Goal: Task Accomplishment & Management: Manage account settings

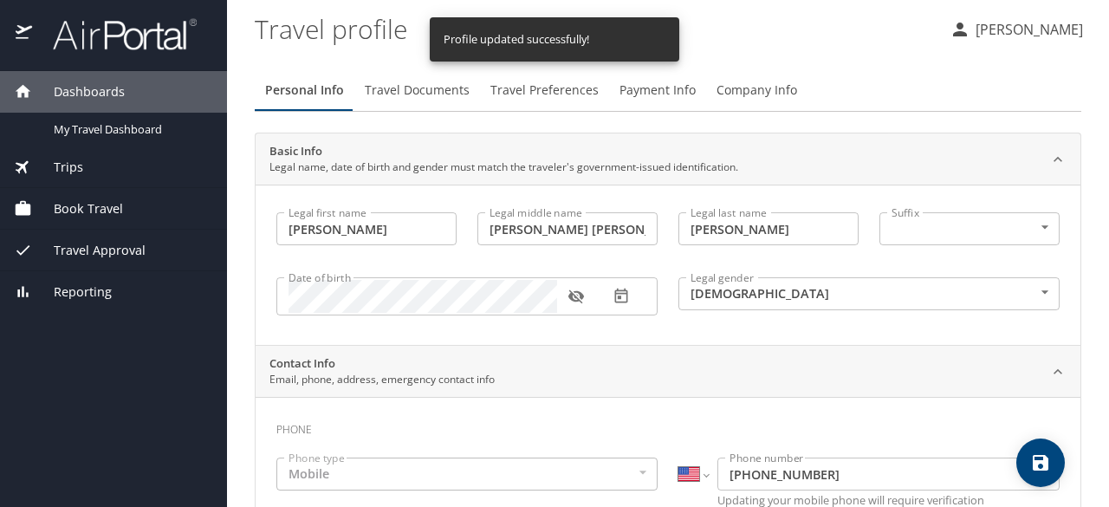
select select "US"
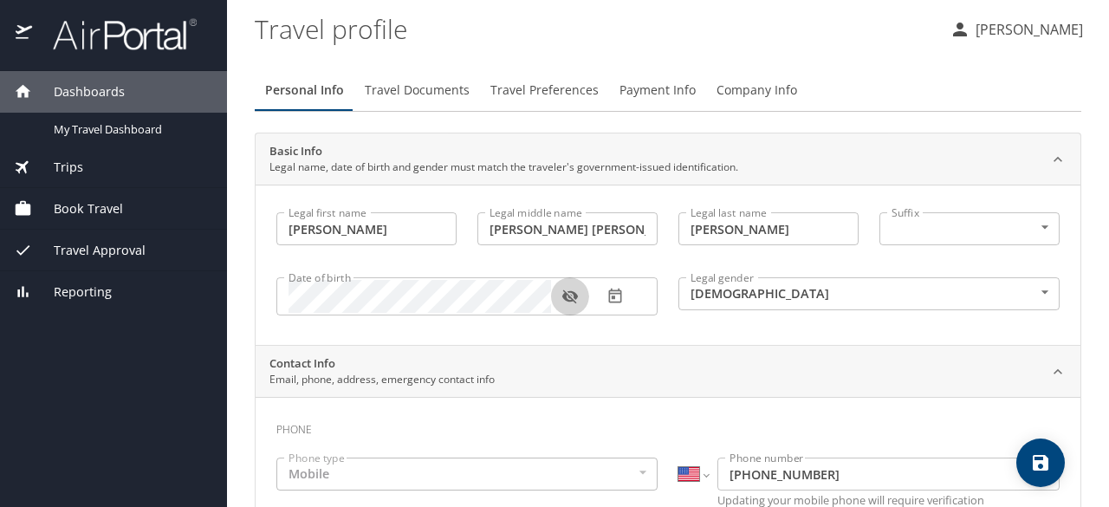
click at [566, 297] on icon "button" at bounding box center [569, 296] width 17 height 17
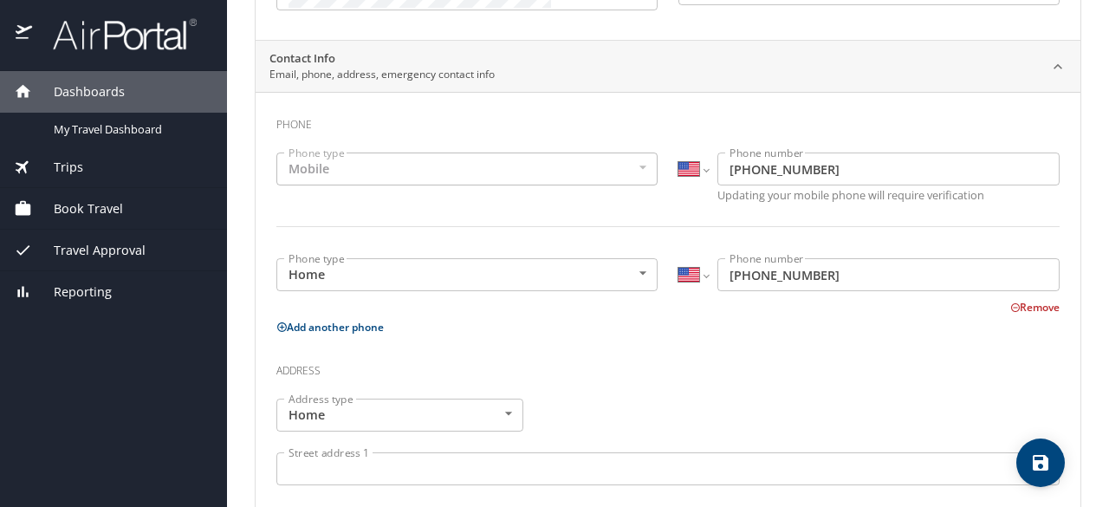
scroll to position [304, 0]
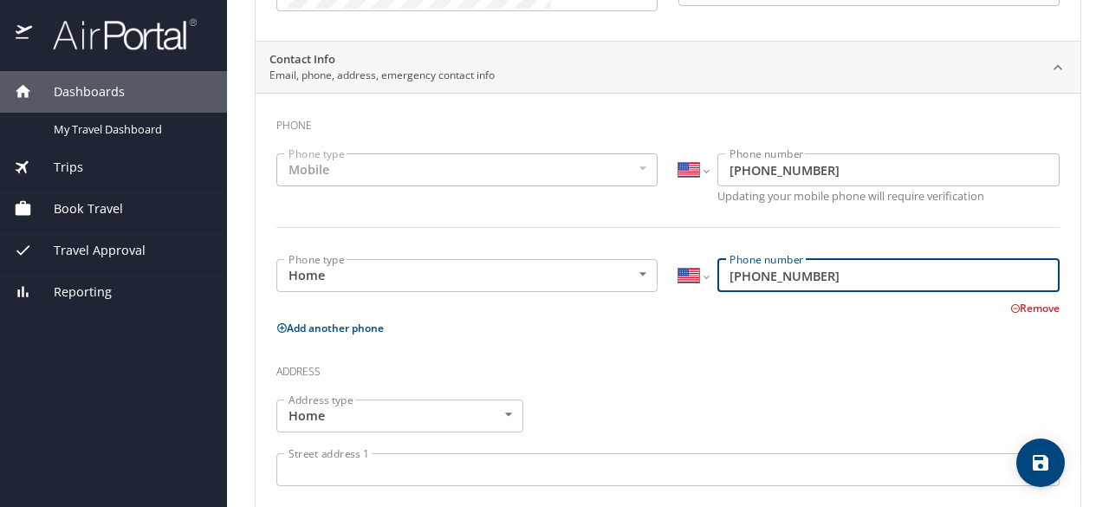
drag, startPoint x: 844, startPoint y: 285, endPoint x: 683, endPoint y: 269, distance: 161.9
click at [683, 269] on div "International Afghanistan Åland Islands Albania Algeria American Samoa Andorra …" at bounding box center [868, 275] width 381 height 33
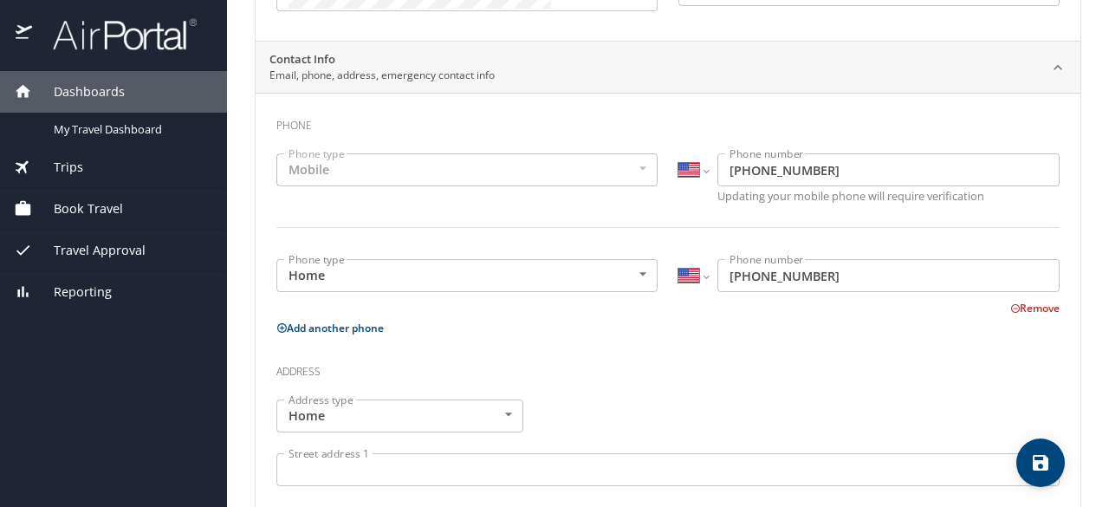
click at [1010, 309] on button "Remove" at bounding box center [1034, 308] width 49 height 15
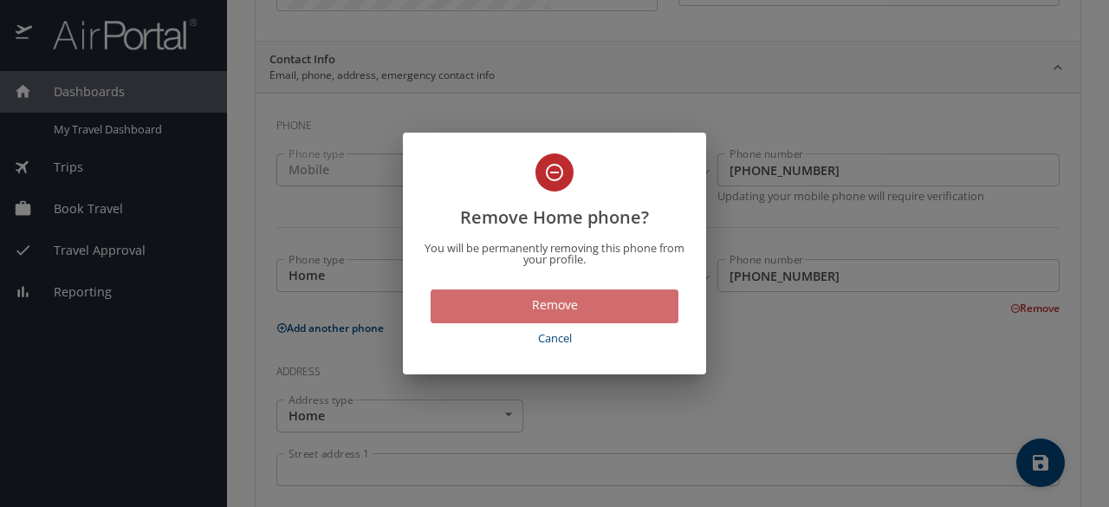
click at [575, 296] on span "Remove" at bounding box center [554, 305] width 220 height 22
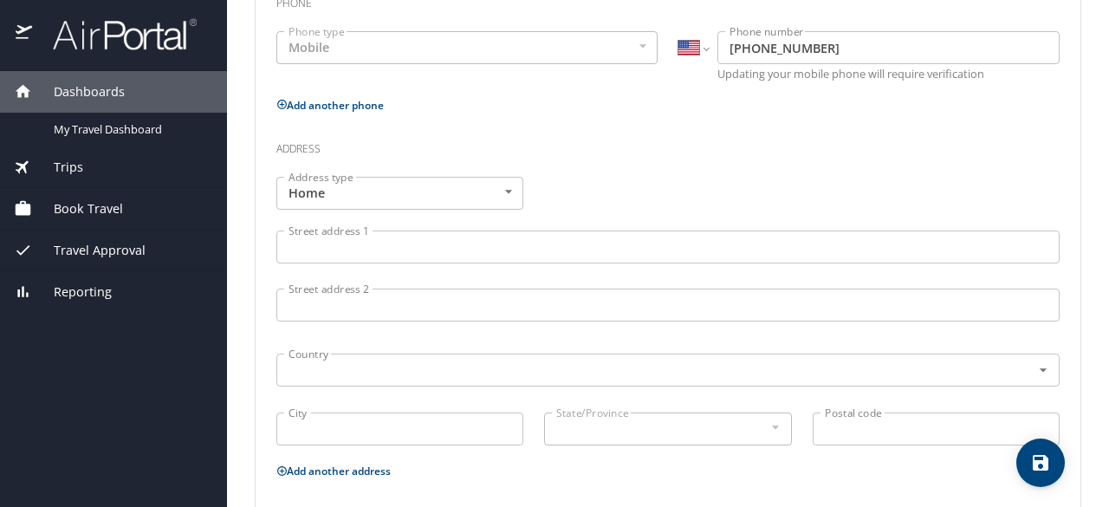
scroll to position [467, 0]
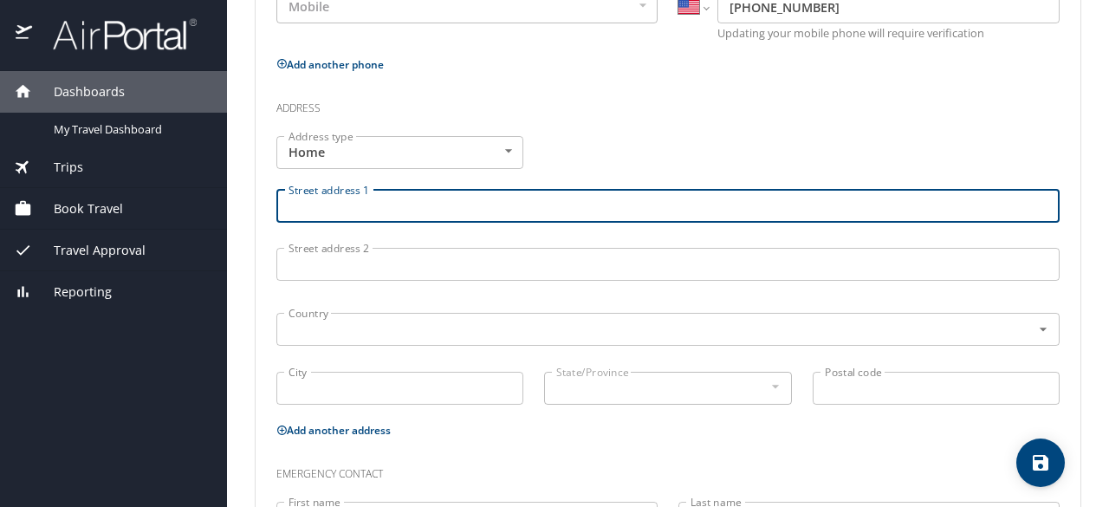
click at [342, 204] on input "Street address 1" at bounding box center [667, 206] width 783 height 33
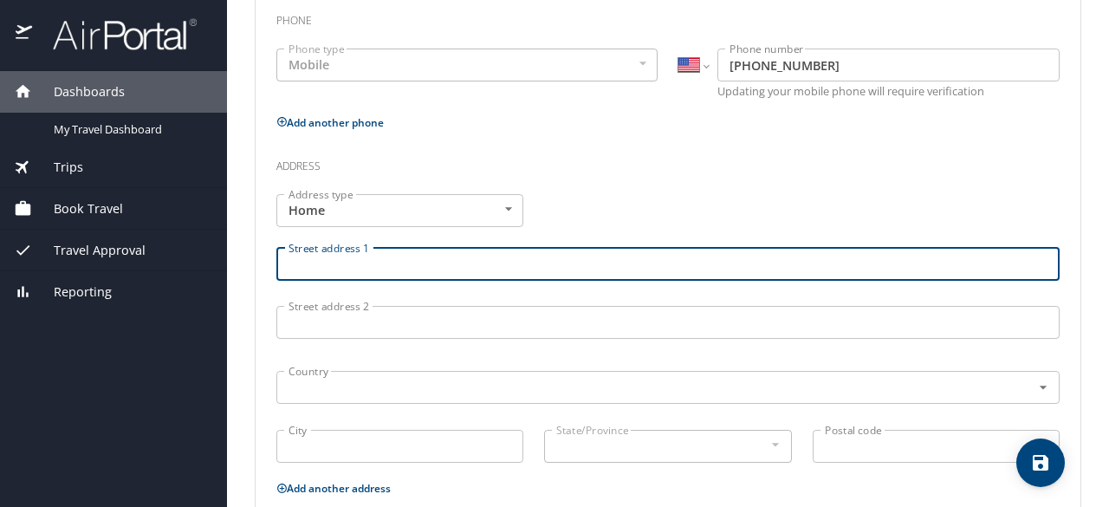
scroll to position [404, 0]
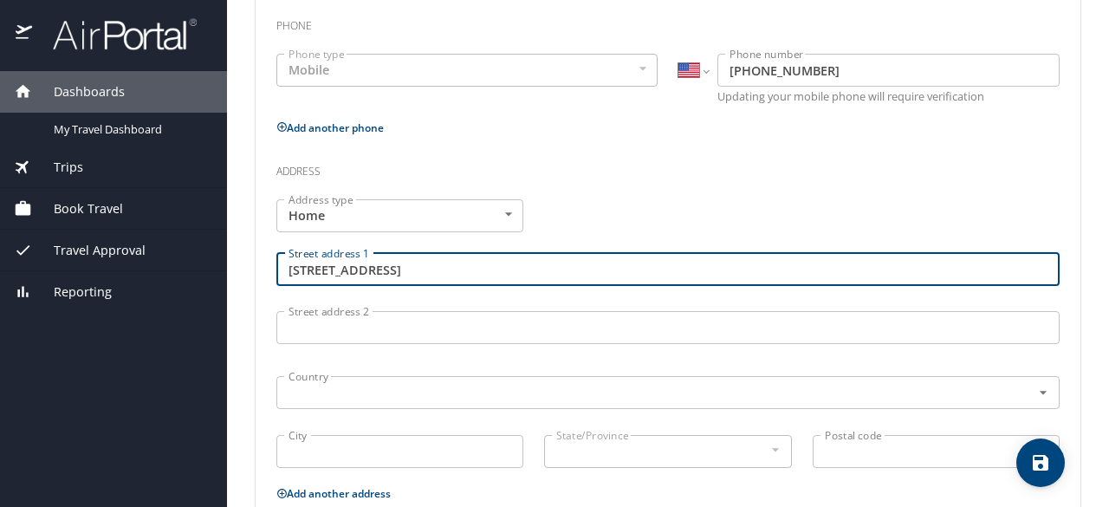
type input "211 E 5th Ave APT104"
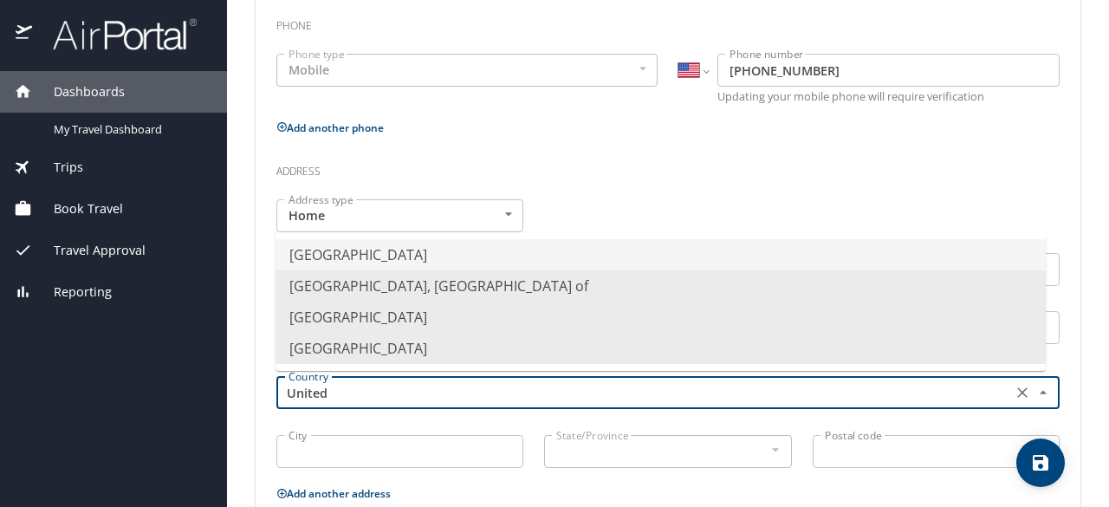
click at [385, 255] on li "[GEOGRAPHIC_DATA]" at bounding box center [660, 254] width 770 height 31
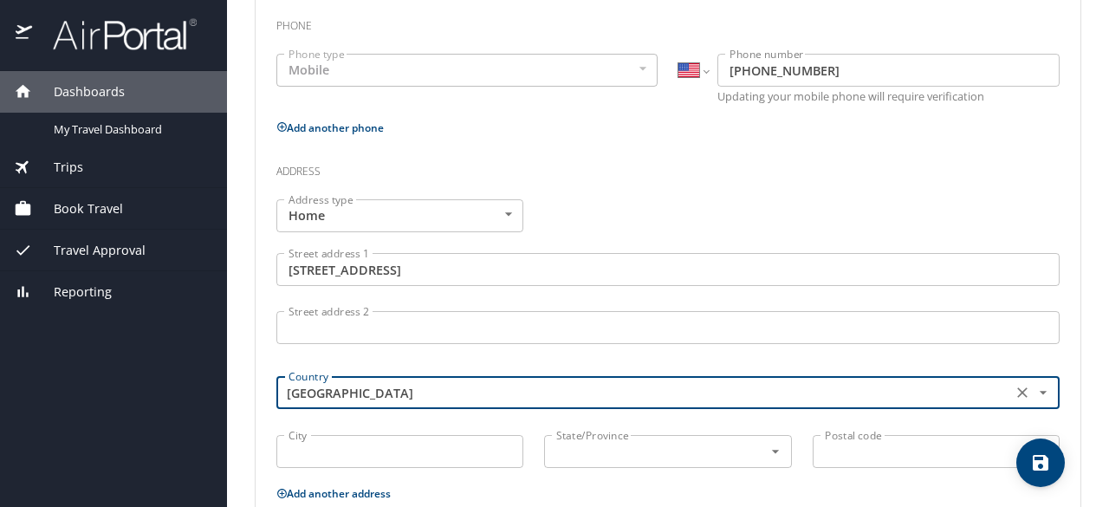
type input "[GEOGRAPHIC_DATA]"
click at [388, 447] on input "City" at bounding box center [399, 451] width 247 height 33
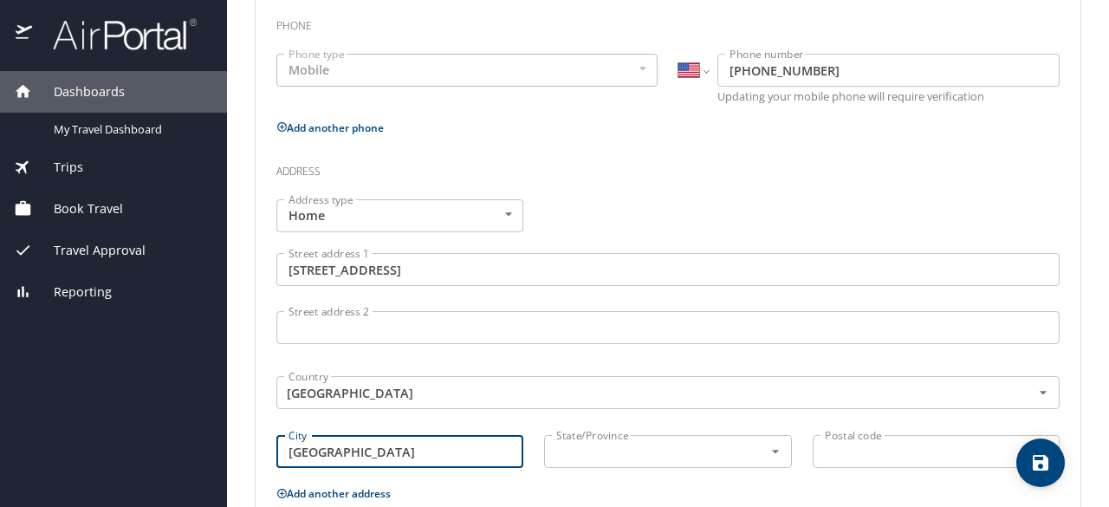
type input "Salt Lake City"
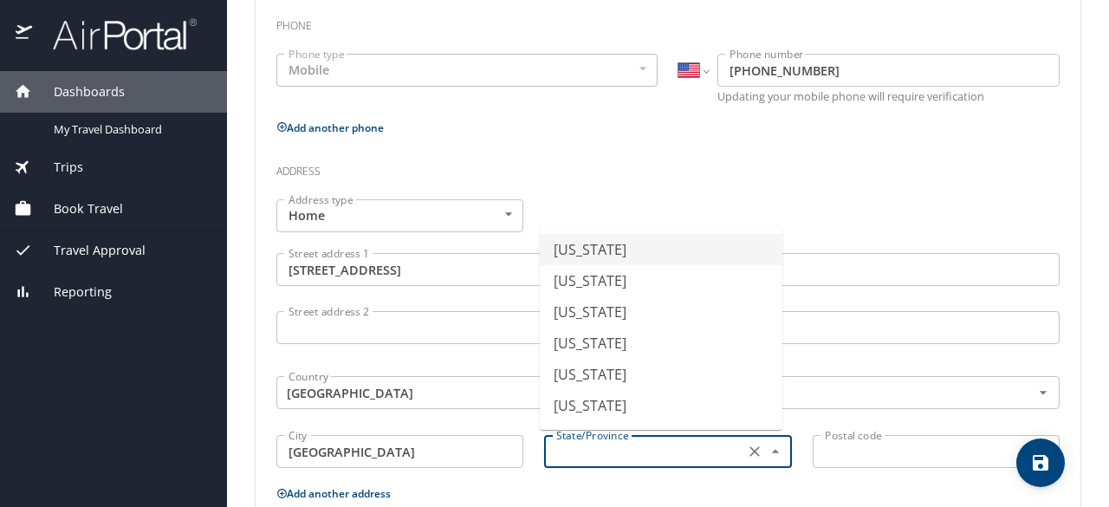
click at [684, 442] on input "text" at bounding box center [641, 451] width 185 height 23
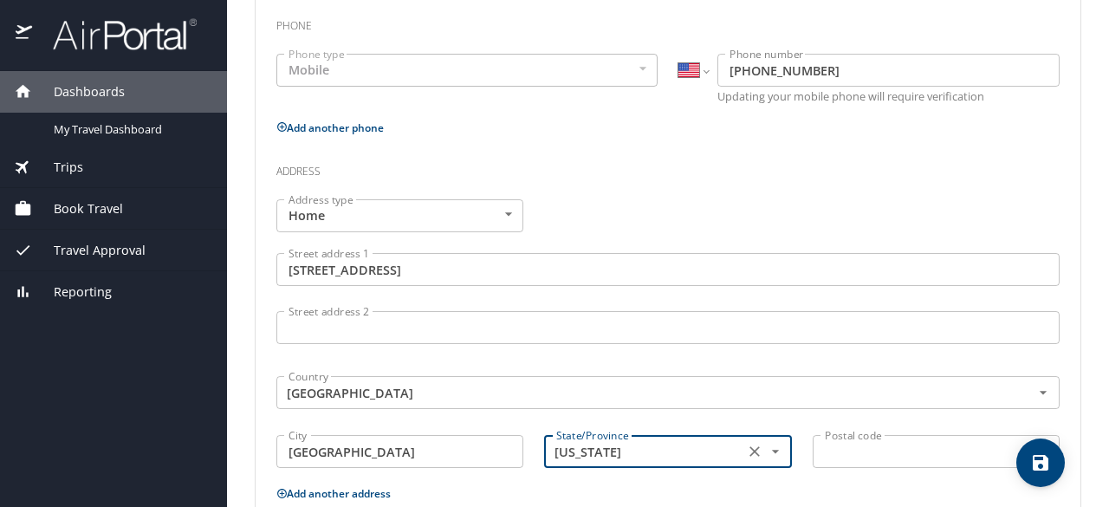
type input "Utah"
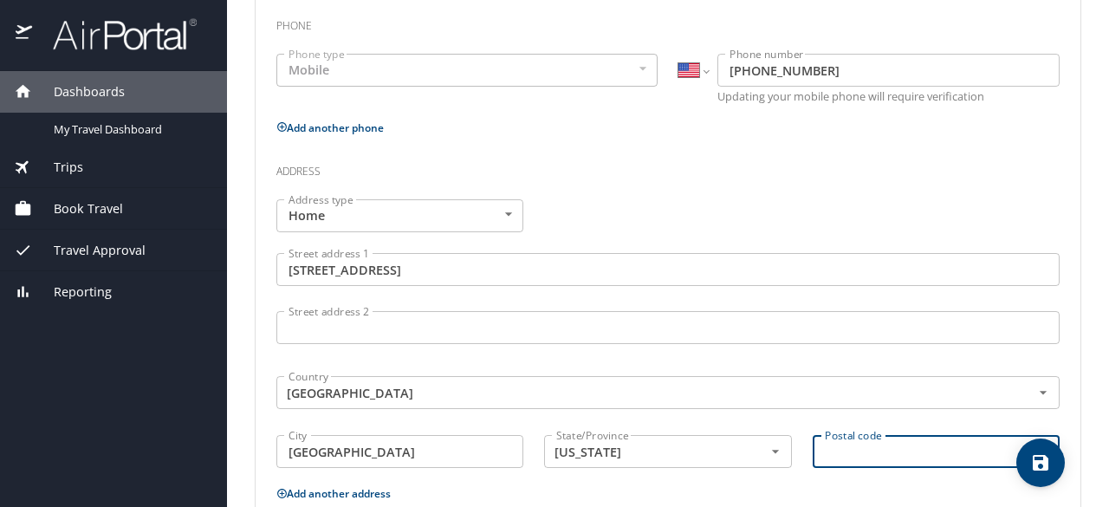
click at [890, 456] on input "Postal code" at bounding box center [935, 451] width 247 height 33
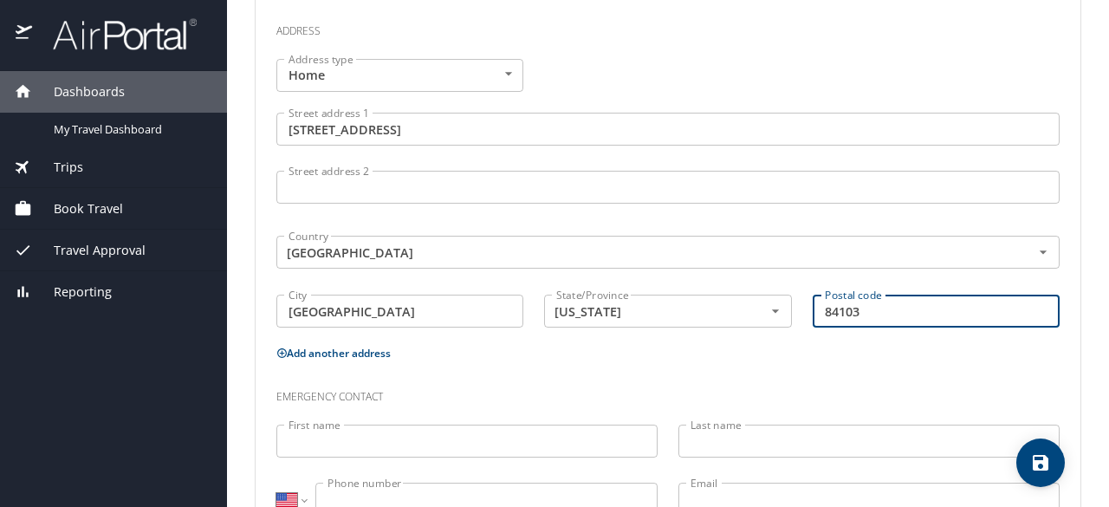
scroll to position [606, 0]
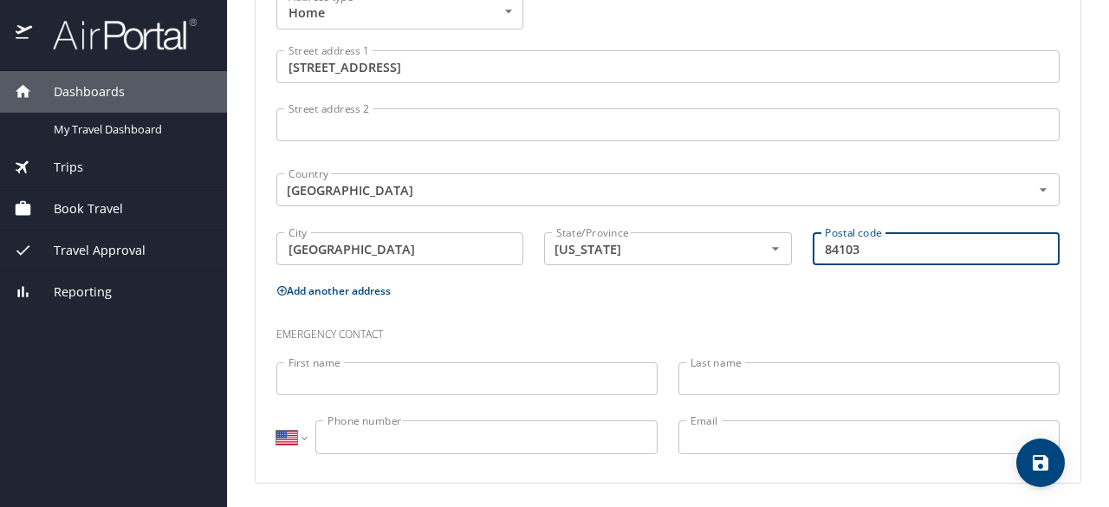
type input "84103"
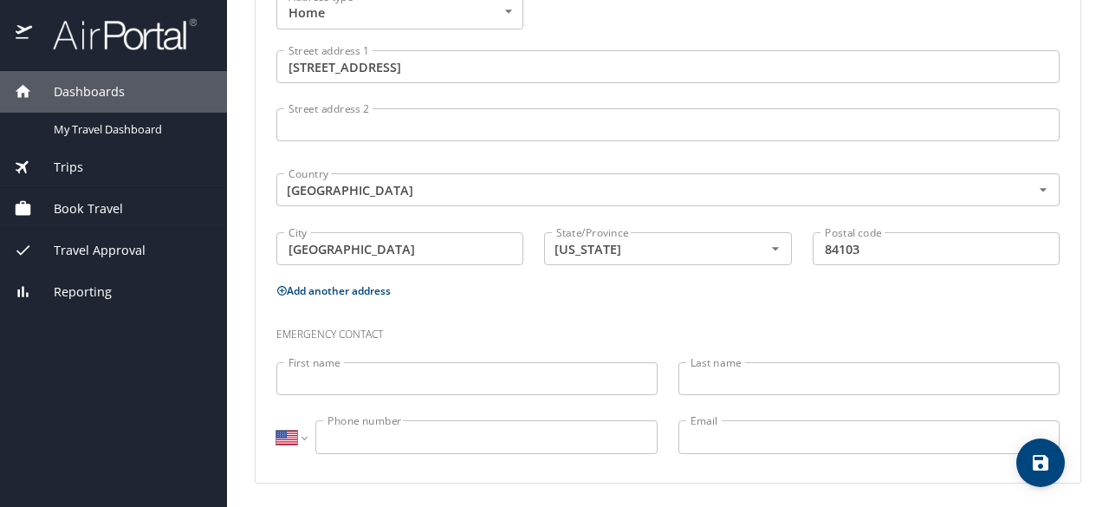
click at [599, 308] on div "Emergency contact" at bounding box center [668, 328] width 804 height 47
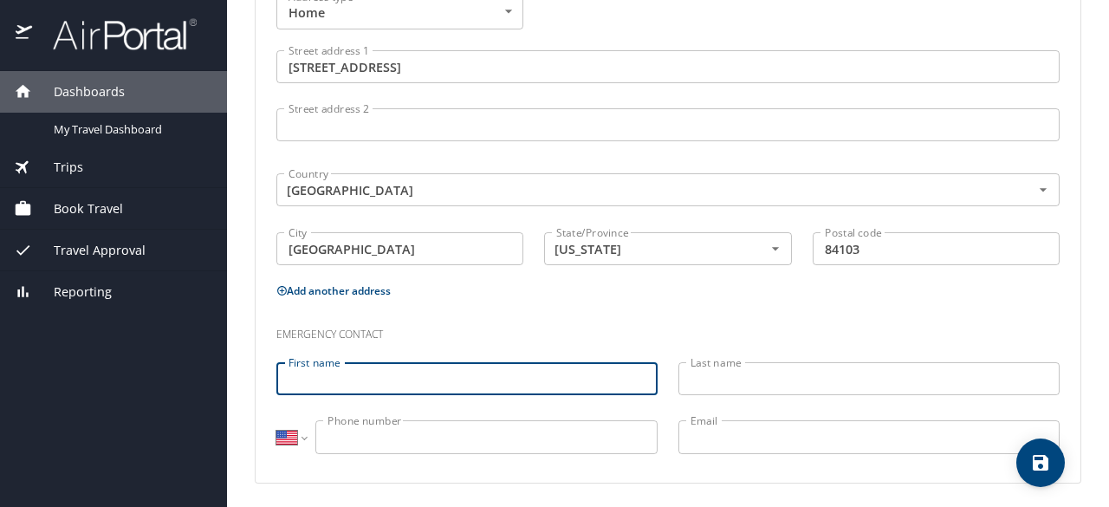
click at [492, 385] on input "First name" at bounding box center [466, 378] width 381 height 33
type input "B"
type input "Rebekah"
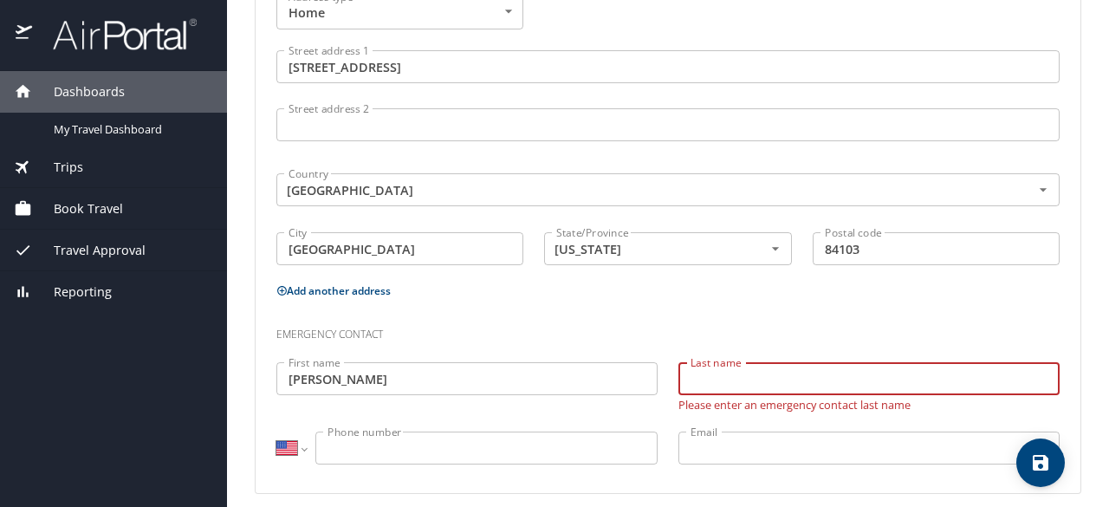
click at [760, 382] on input "Last name" at bounding box center [868, 378] width 381 height 33
type input "Nicholson"
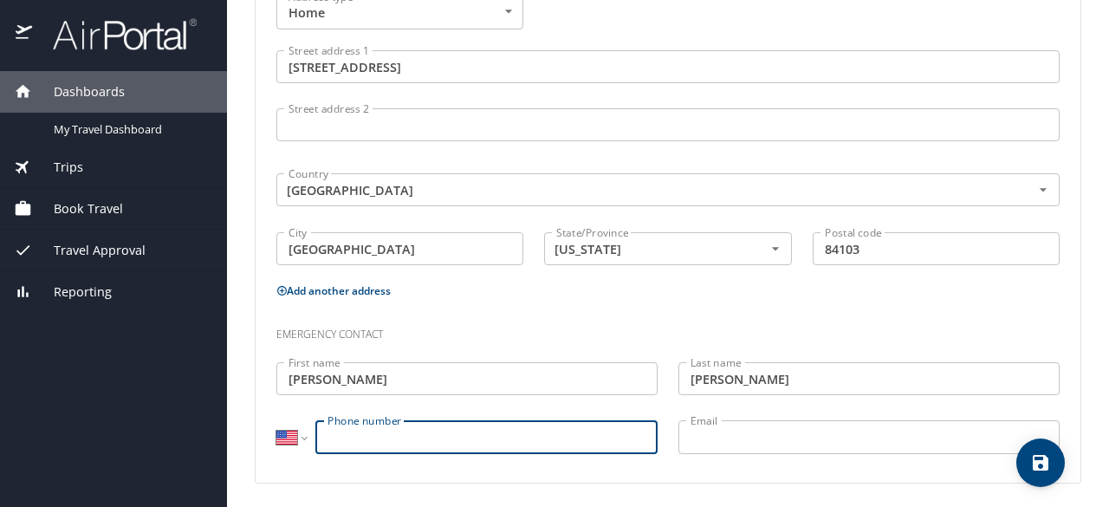
click at [566, 437] on input "Phone number" at bounding box center [486, 436] width 342 height 33
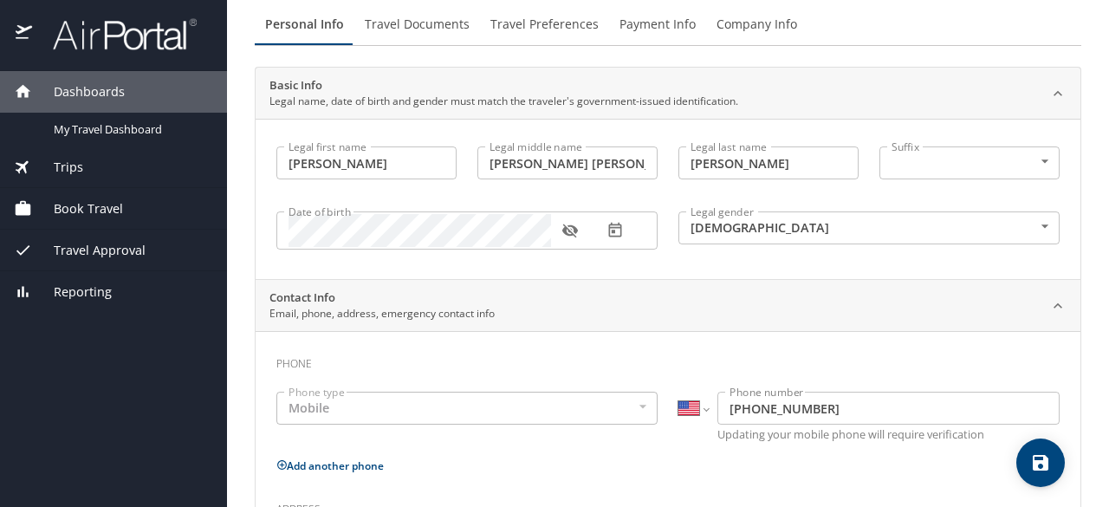
scroll to position [0, 0]
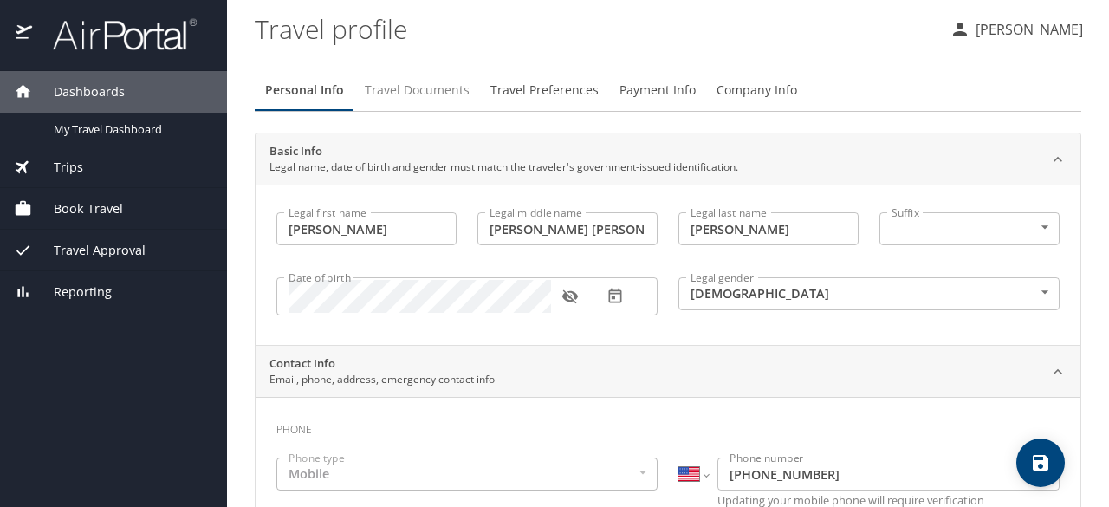
click at [463, 98] on span "Travel Documents" at bounding box center [417, 91] width 105 height 22
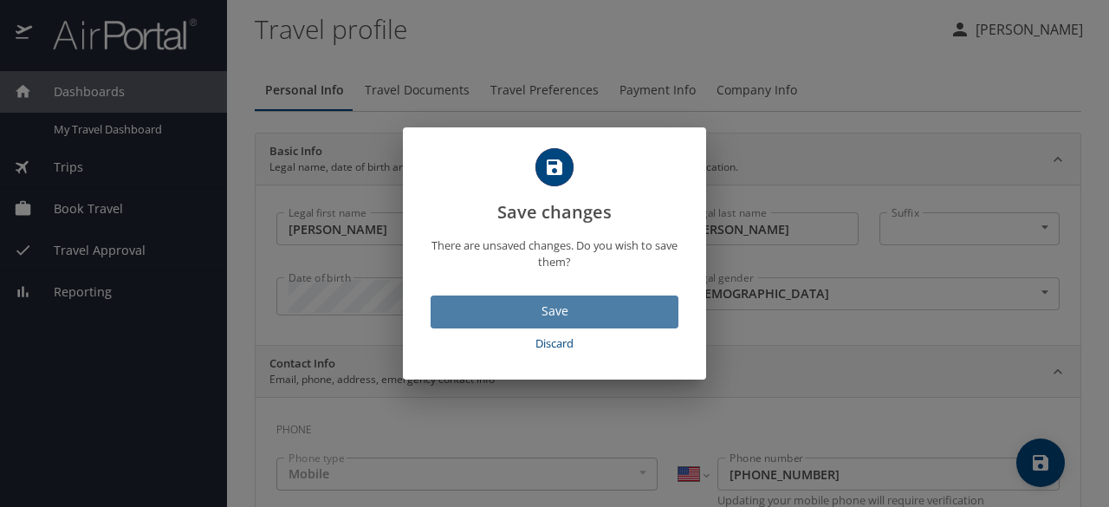
click at [598, 321] on button "Save" at bounding box center [554, 312] width 248 height 34
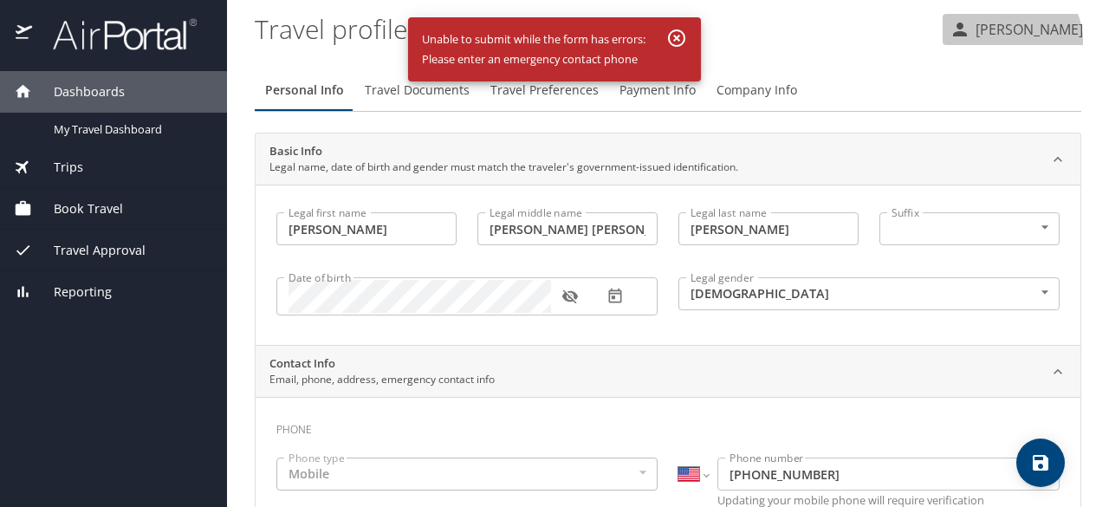
click at [1008, 41] on button "[PERSON_NAME]" at bounding box center [1015, 29] width 147 height 31
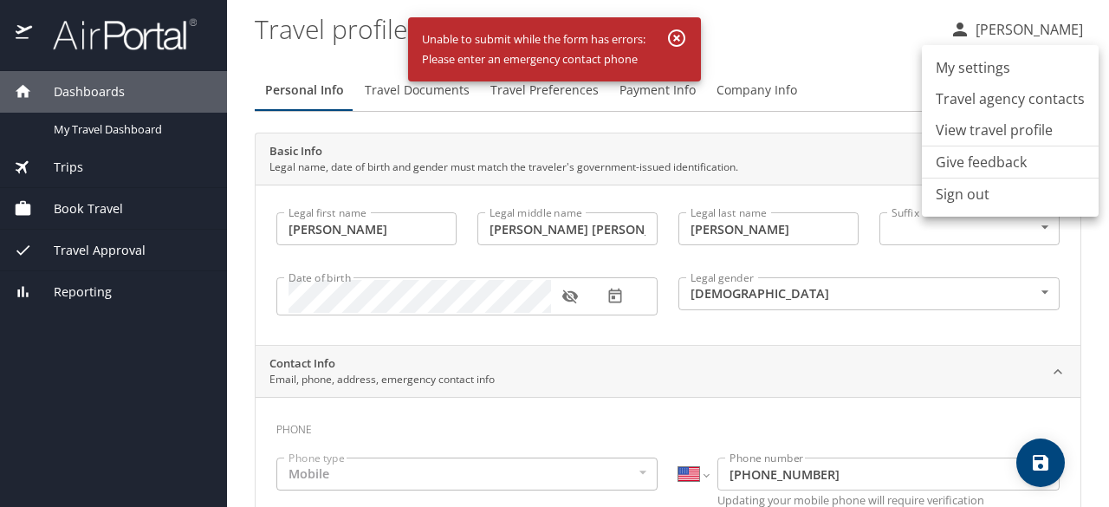
click at [973, 197] on li "Sign out" at bounding box center [1010, 193] width 177 height 31
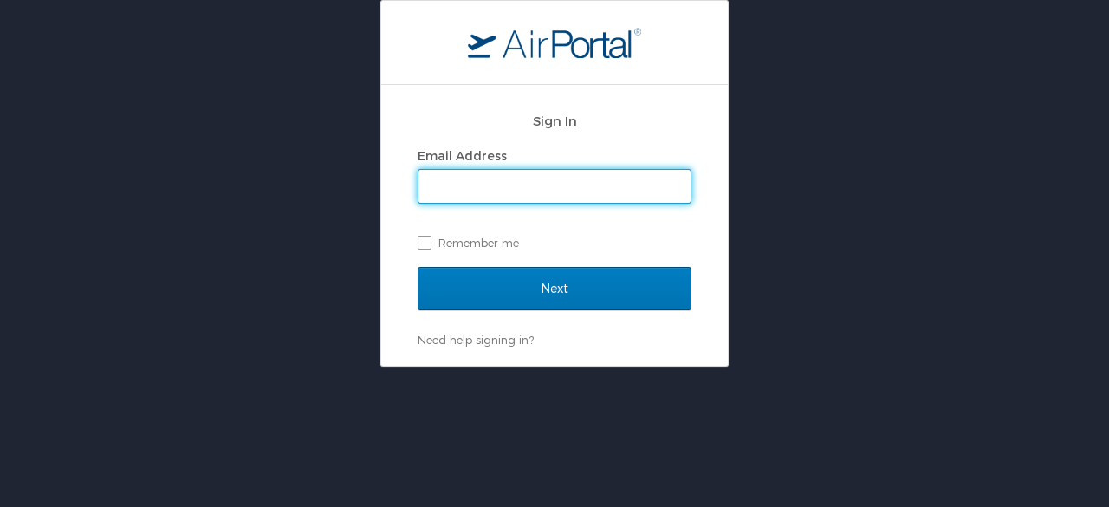
click at [539, 181] on input "Email Address" at bounding box center [554, 186] width 272 height 33
type input "naomi.dehart@aruplab.com"
click at [417, 267] on input "Next" at bounding box center [554, 288] width 274 height 43
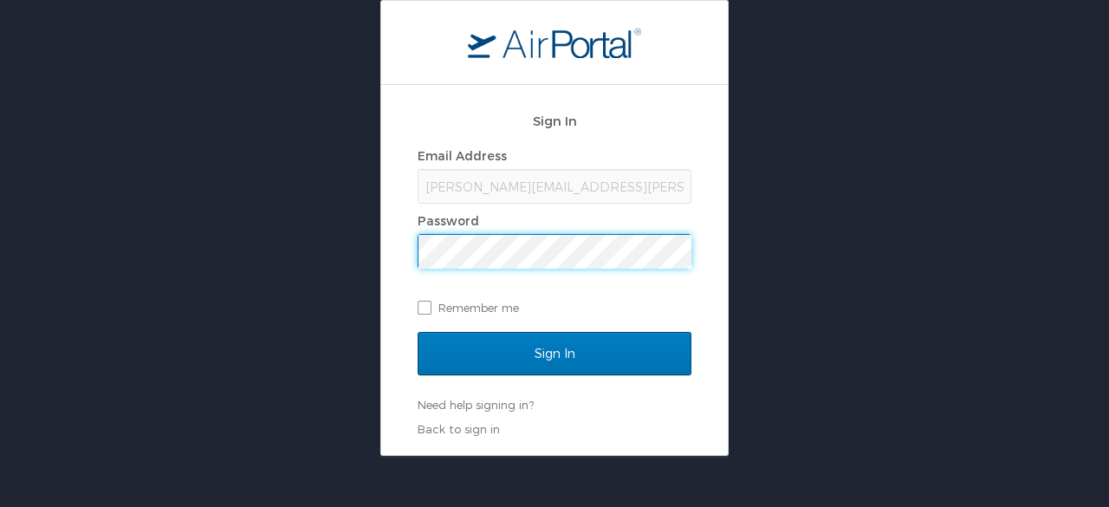
click at [417, 332] on input "Sign In" at bounding box center [554, 353] width 274 height 43
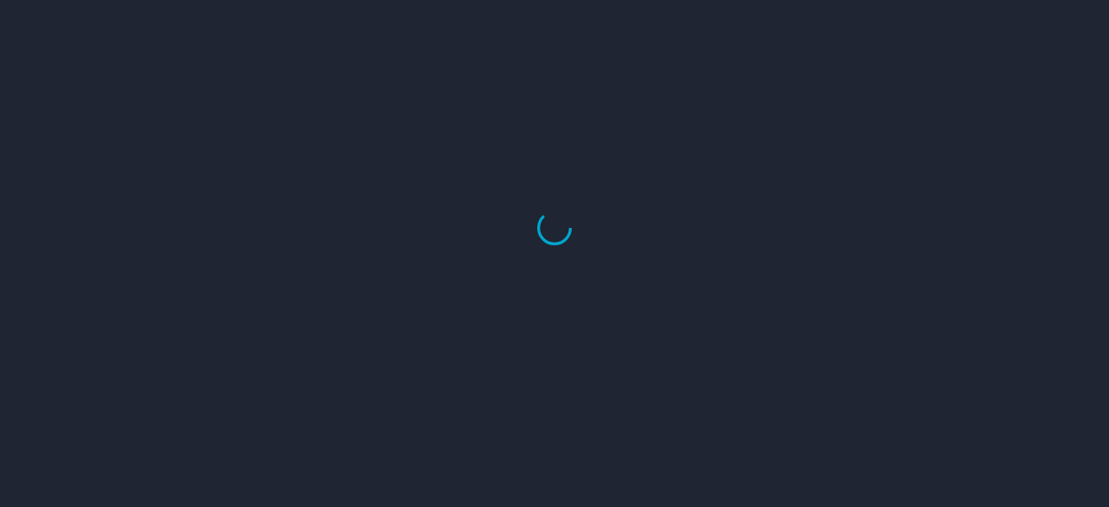
select select "US"
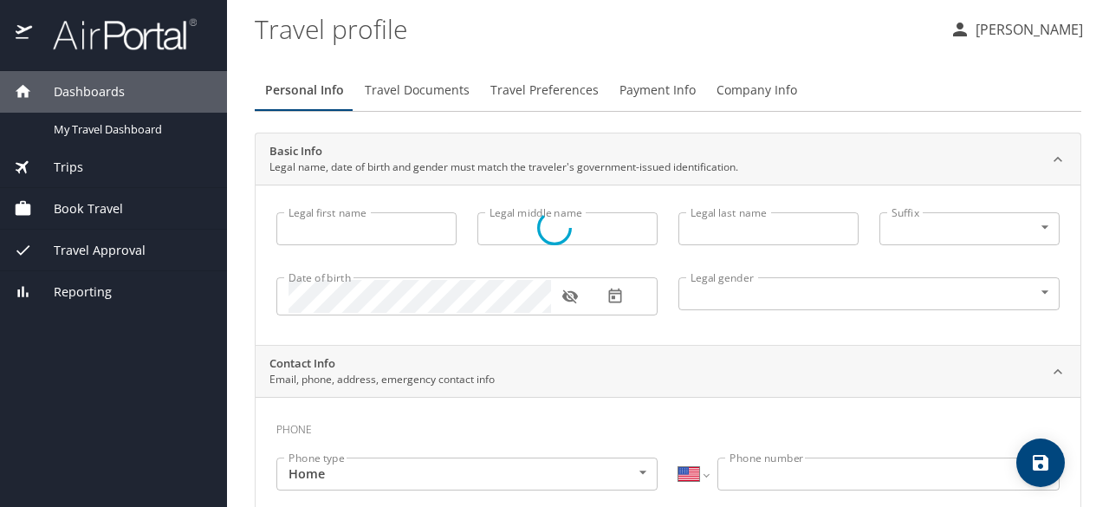
select select "US"
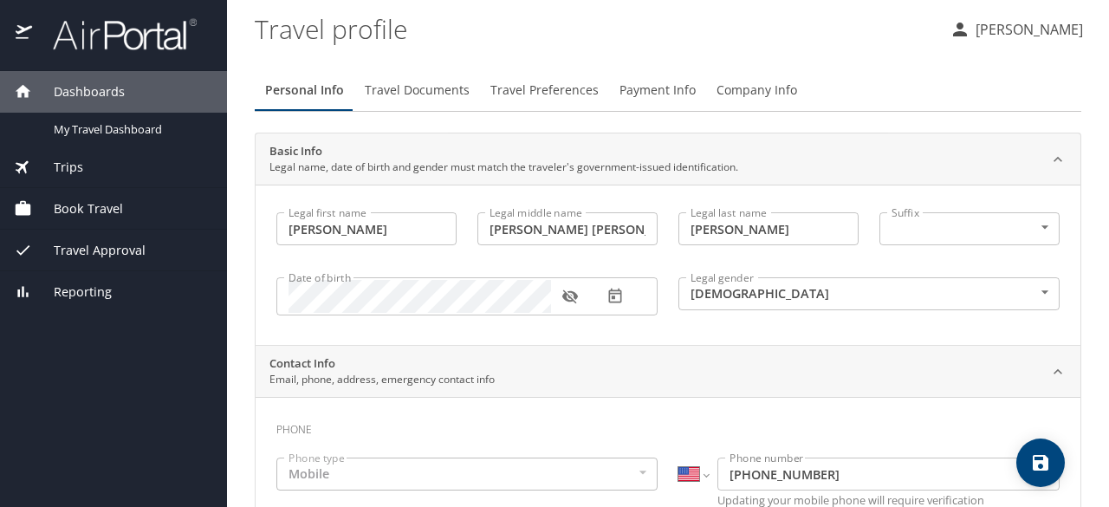
type input "[PERSON_NAME]"
type input "[PERSON_NAME] [PERSON_NAME] Parnille"
type input "[PERSON_NAME]"
type input "[DEMOGRAPHIC_DATA]"
click at [461, 82] on span "Travel Documents" at bounding box center [417, 91] width 105 height 22
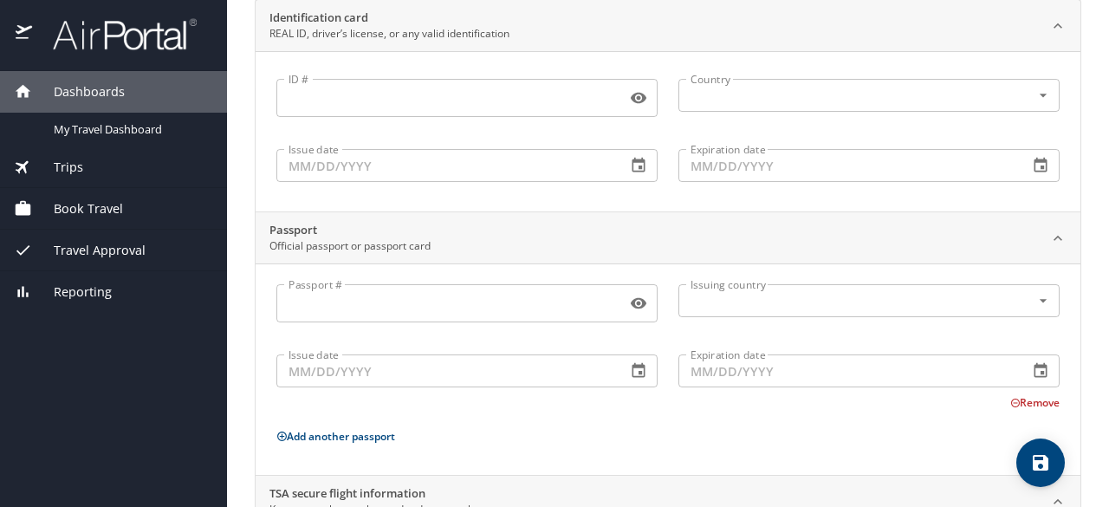
scroll to position [135, 0]
click at [374, 84] on input "ID #" at bounding box center [447, 96] width 343 height 33
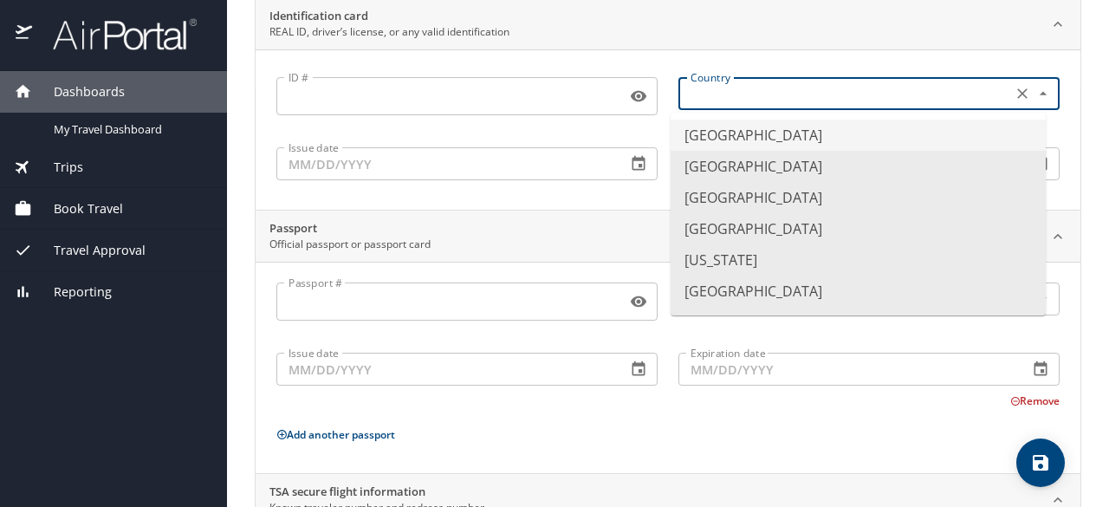
click at [780, 94] on input "text" at bounding box center [843, 93] width 320 height 23
click at [793, 140] on li "[GEOGRAPHIC_DATA]" at bounding box center [857, 135] width 375 height 31
type input "[GEOGRAPHIC_DATA]"
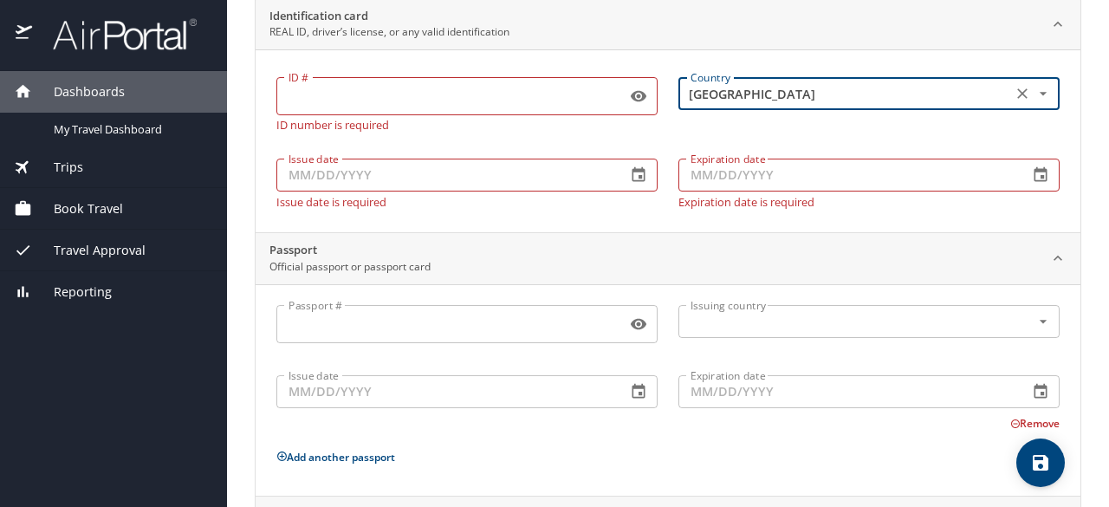
click at [558, 326] on input "Passport #" at bounding box center [447, 323] width 343 height 33
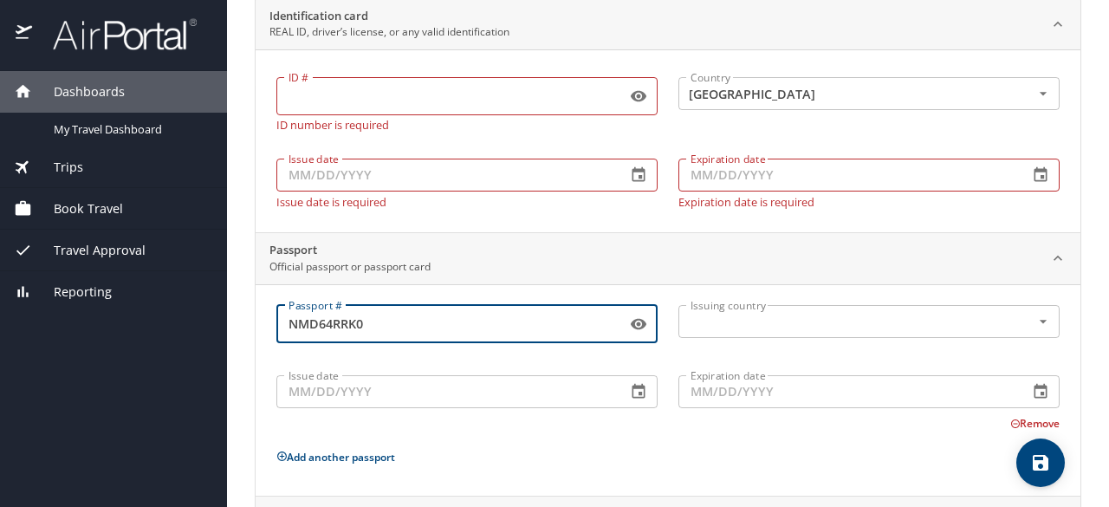
type input "NMD64RRK0"
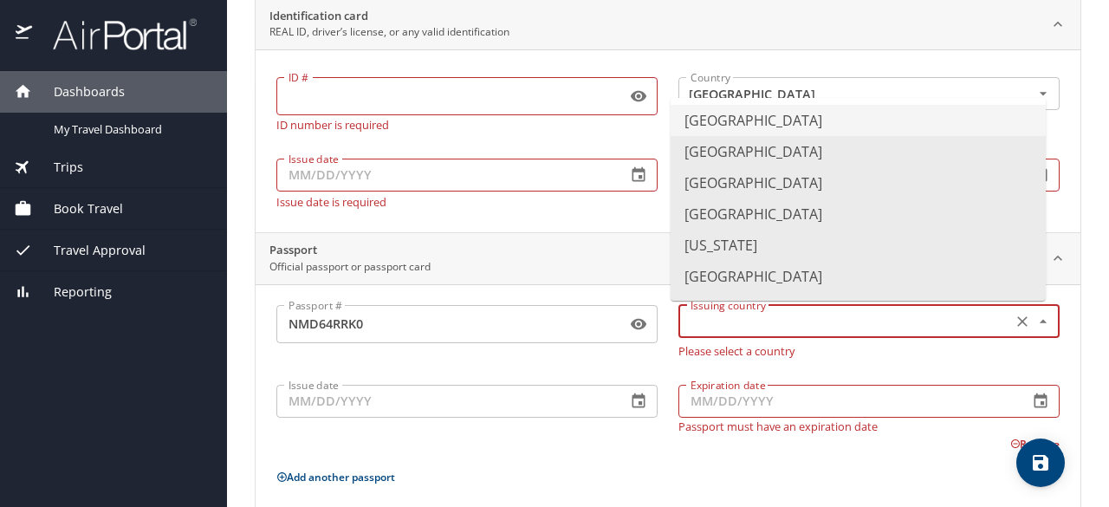
click at [747, 320] on input "text" at bounding box center [843, 321] width 320 height 23
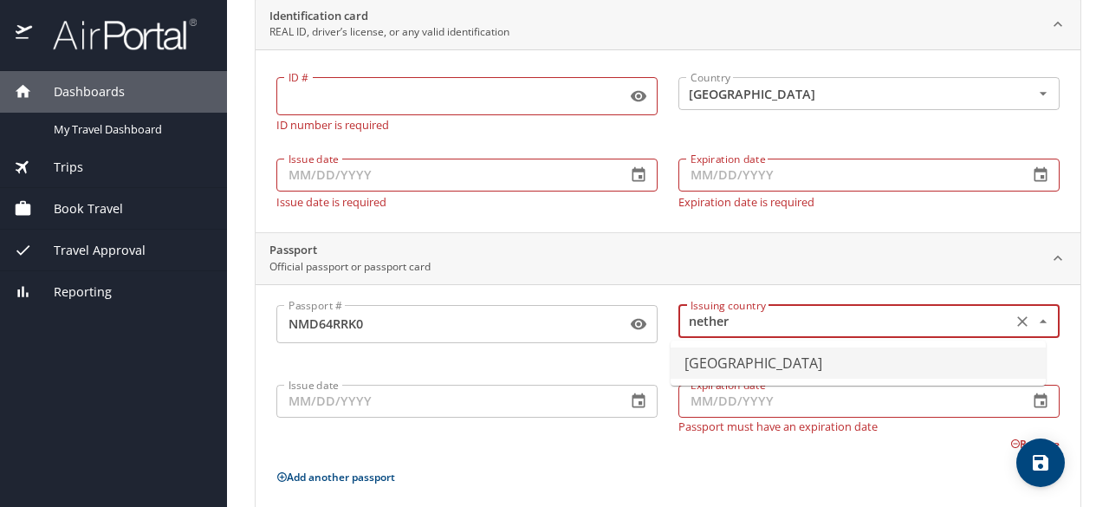
click at [752, 359] on li "[GEOGRAPHIC_DATA]" at bounding box center [857, 362] width 375 height 31
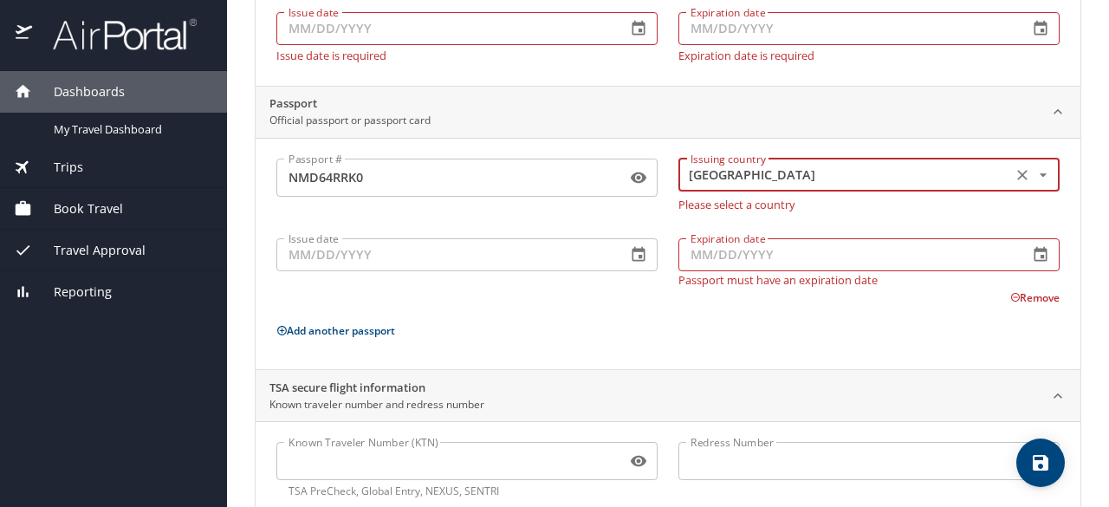
scroll to position [283, 0]
type input "[GEOGRAPHIC_DATA]"
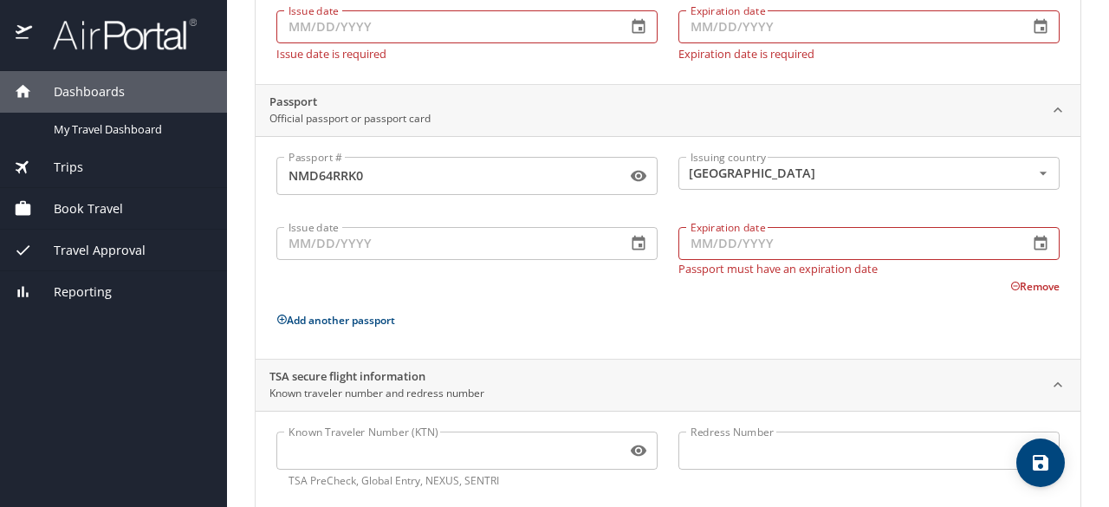
click at [586, 333] on div "Passport # [PASSPORT] Passport # Issuing country [GEOGRAPHIC_DATA] Issuing coun…" at bounding box center [667, 251] width 783 height 188
